Goal: Task Accomplishment & Management: Use online tool/utility

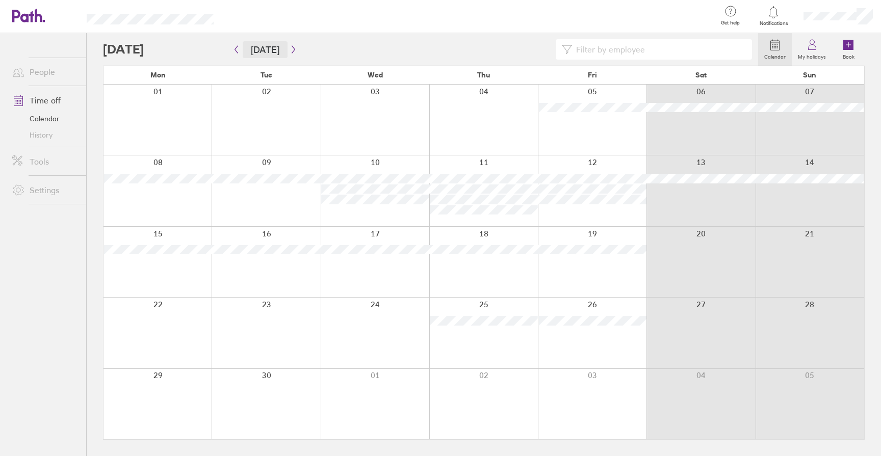
click at [253, 56] on button "[DATE]" at bounding box center [265, 49] width 45 height 17
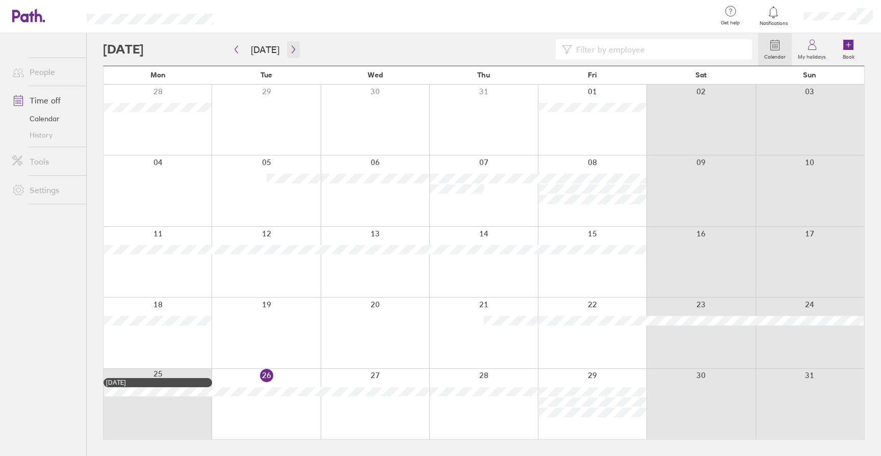
click at [290, 52] on icon "button" at bounding box center [294, 49] width 8 height 8
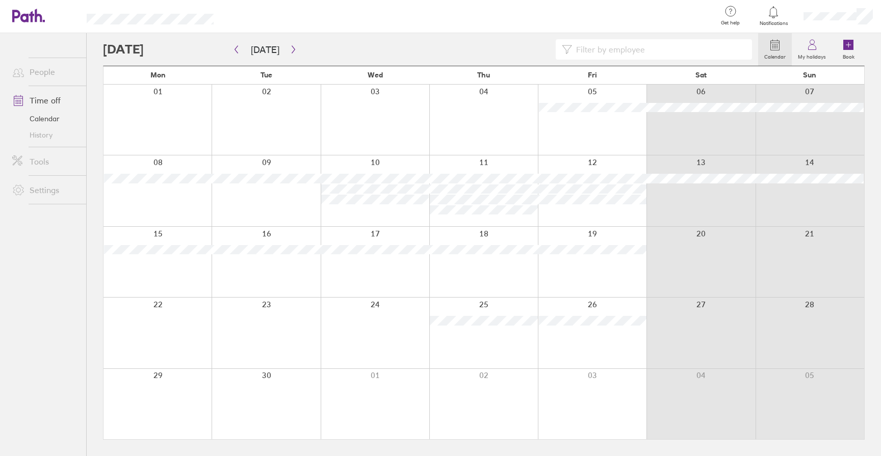
click at [148, 135] on div at bounding box center [158, 120] width 108 height 70
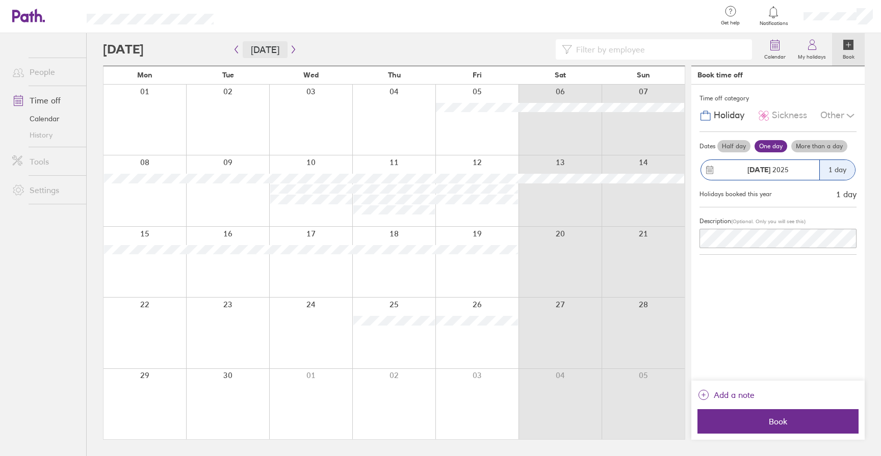
click at [283, 42] on button "[DATE]" at bounding box center [265, 49] width 45 height 17
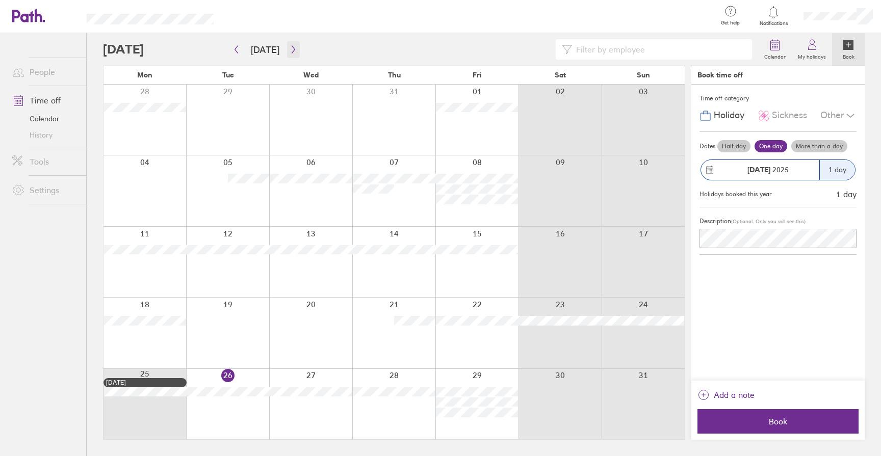
click at [296, 53] on button "button" at bounding box center [293, 49] width 13 height 17
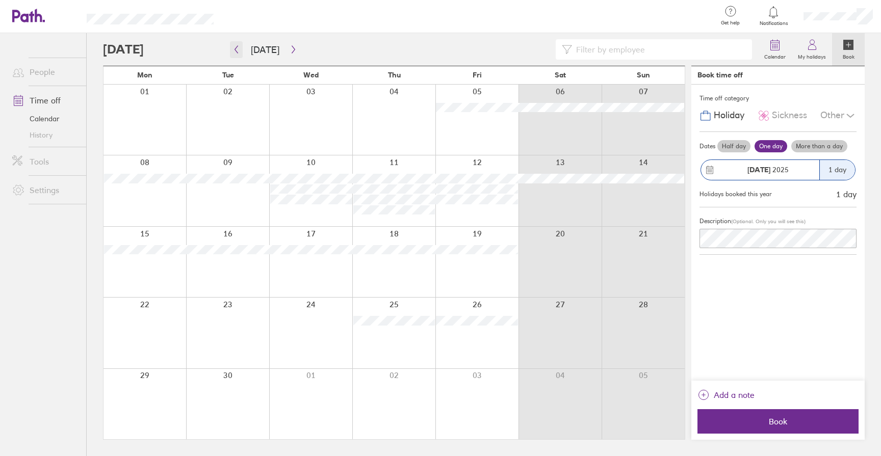
click at [237, 44] on button "button" at bounding box center [236, 49] width 13 height 17
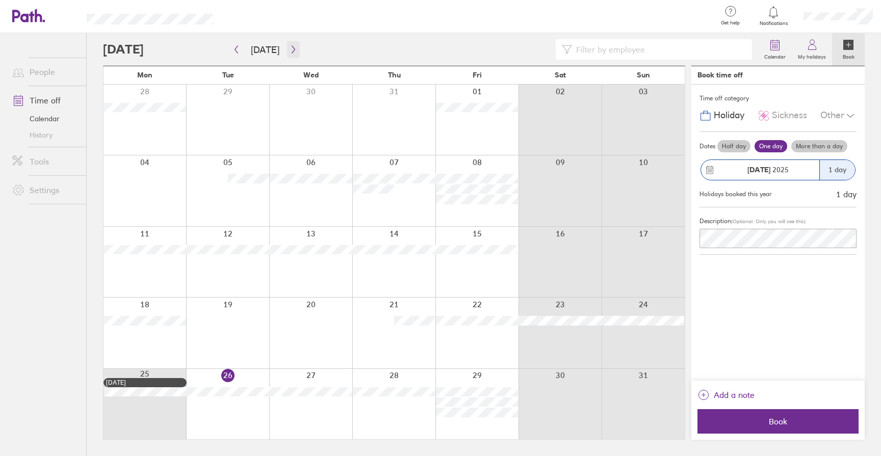
click at [292, 43] on button "button" at bounding box center [293, 49] width 13 height 17
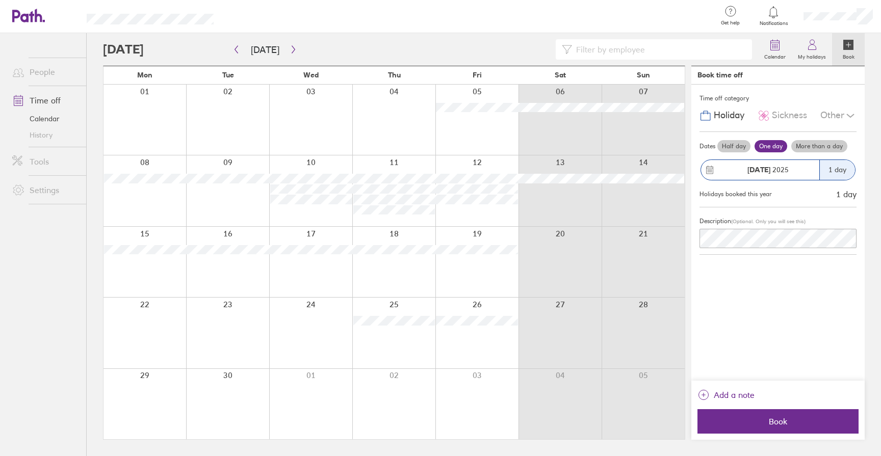
drag, startPoint x: 140, startPoint y: 112, endPoint x: 160, endPoint y: 112, distance: 20.4
click at [140, 112] on div at bounding box center [145, 120] width 83 height 70
click at [727, 398] on span "Add a note" at bounding box center [734, 395] width 41 height 16
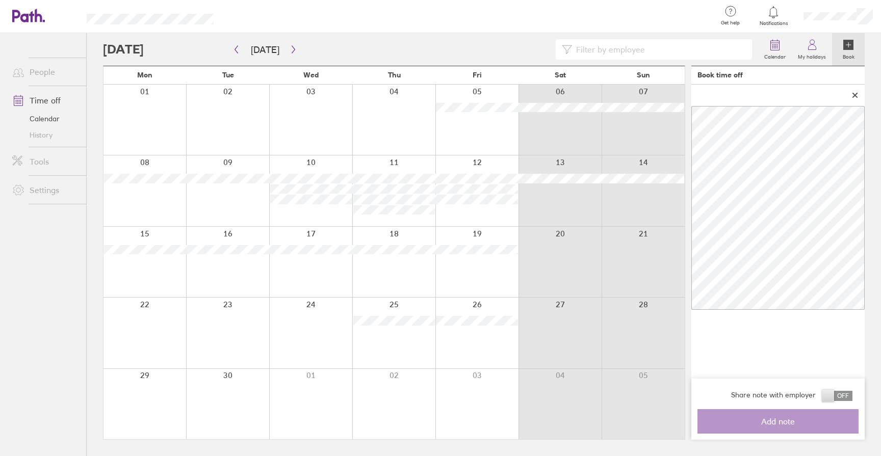
click at [853, 93] on icon at bounding box center [855, 95] width 4 height 4
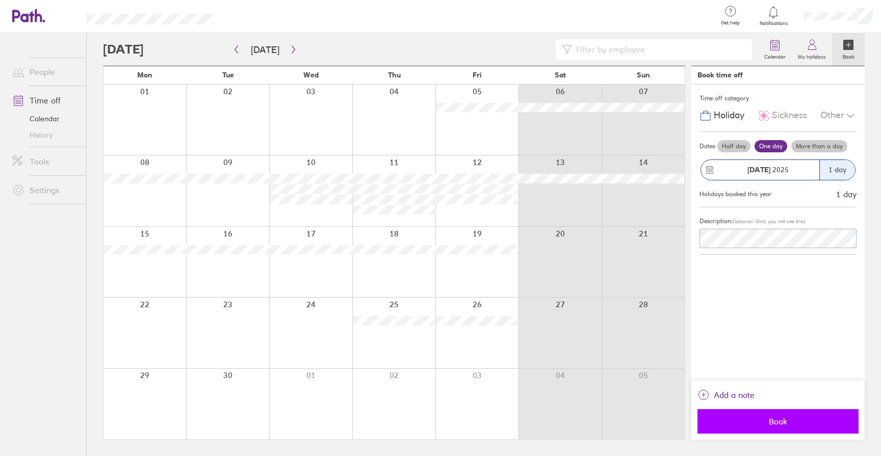
click at [750, 419] on span "Book" at bounding box center [778, 421] width 147 height 9
